Goal: Task Accomplishment & Management: Complete application form

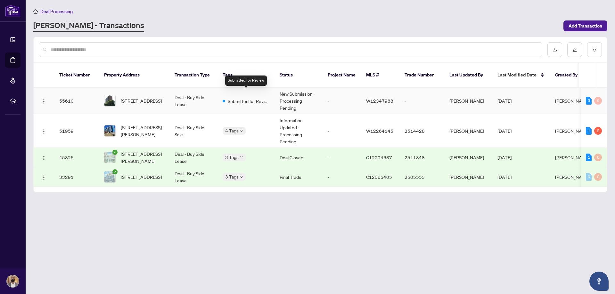
click at [248, 98] on span "Submitted for Review" at bounding box center [249, 101] width 42 height 7
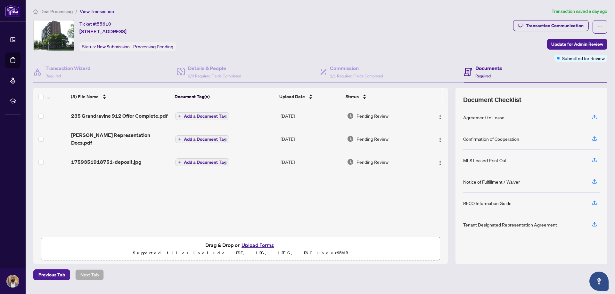
click at [251, 243] on button "Upload Forms" at bounding box center [258, 245] width 36 height 8
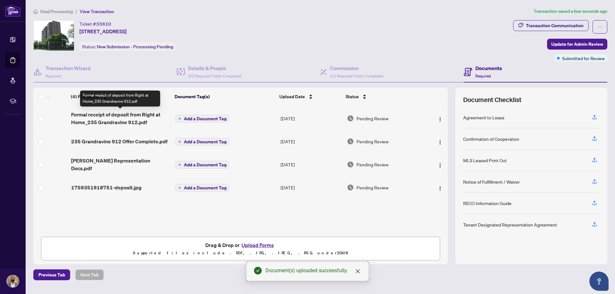
click at [105, 118] on span "Formal receipt of deposit from Right at Home_235 Grandravine 912.pdf" at bounding box center [120, 118] width 99 height 15
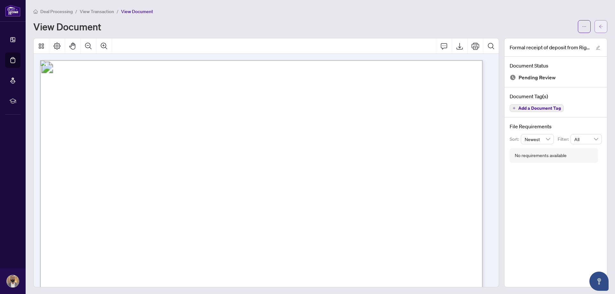
click at [599, 29] on span "button" at bounding box center [601, 26] width 4 height 10
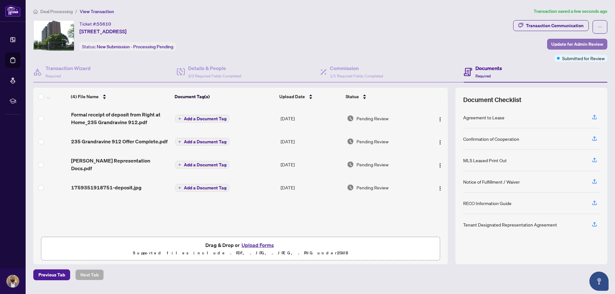
click at [569, 45] on span "Update for Admin Review" at bounding box center [577, 44] width 52 height 10
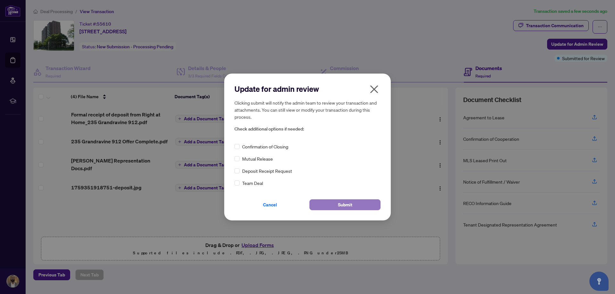
click at [362, 208] on button "Submit" at bounding box center [344, 205] width 71 height 11
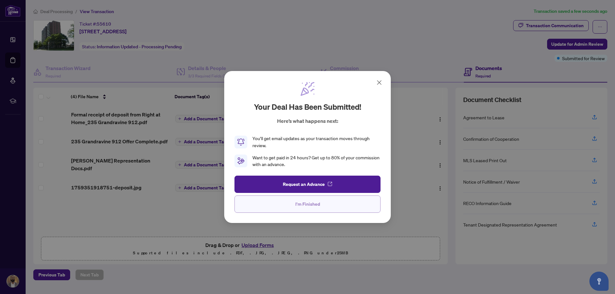
click at [307, 205] on span "I'm Finished" at bounding box center [307, 204] width 25 height 10
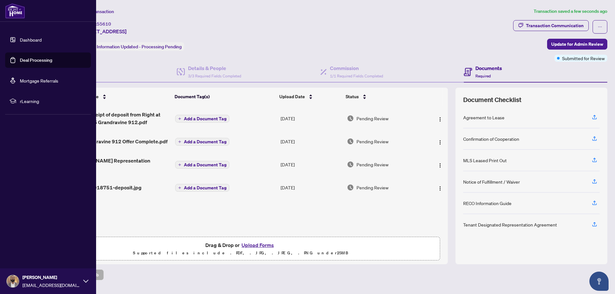
click at [28, 57] on link "Deal Processing" at bounding box center [36, 60] width 32 height 6
